Goal: Use online tool/utility: Utilize a website feature to perform a specific function

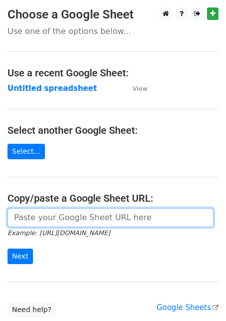
click at [35, 222] on input "url" at bounding box center [110, 217] width 206 height 19
paste input "[URL][DOMAIN_NAME]"
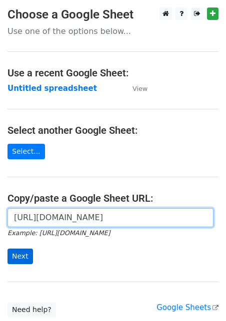
type input "[URL][DOMAIN_NAME]"
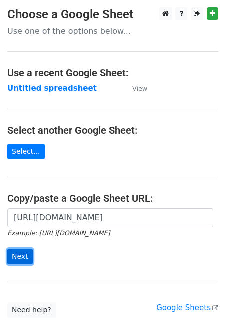
scroll to position [0, 0]
click at [19, 262] on input "Next" at bounding box center [19, 256] width 25 height 15
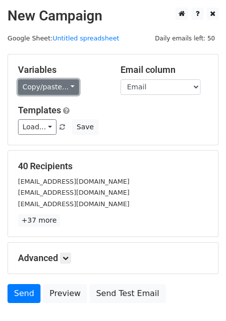
click at [34, 79] on link "Copy/paste..." at bounding box center [48, 86] width 61 height 15
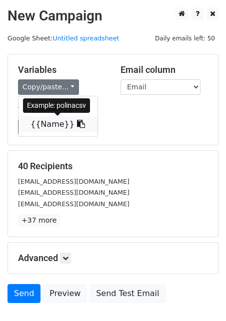
click at [40, 128] on link "{{Name}}" at bounding box center [57, 124] width 79 height 16
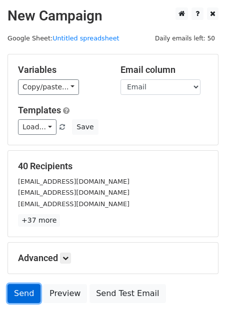
click at [23, 296] on link "Send" at bounding box center [23, 293] width 33 height 19
